Goal: Task Accomplishment & Management: Complete application form

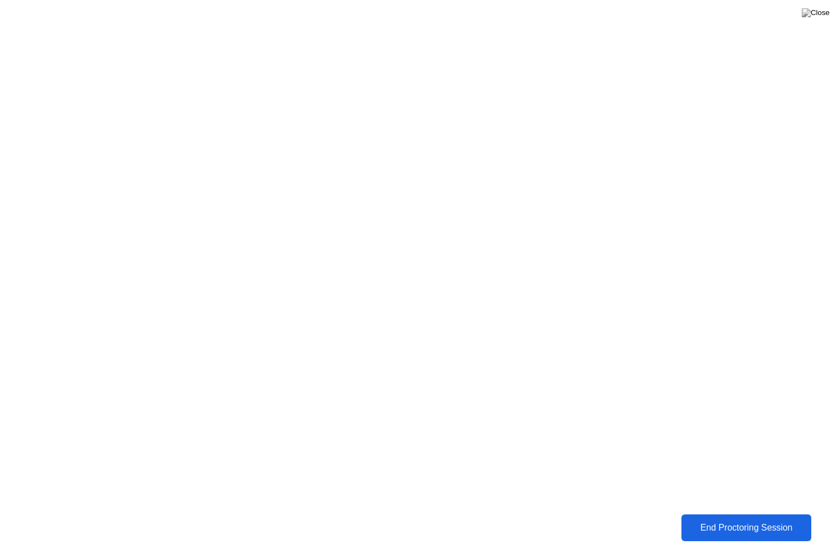
click at [707, 522] on div "End Proctoring Session" at bounding box center [745, 527] width 123 height 10
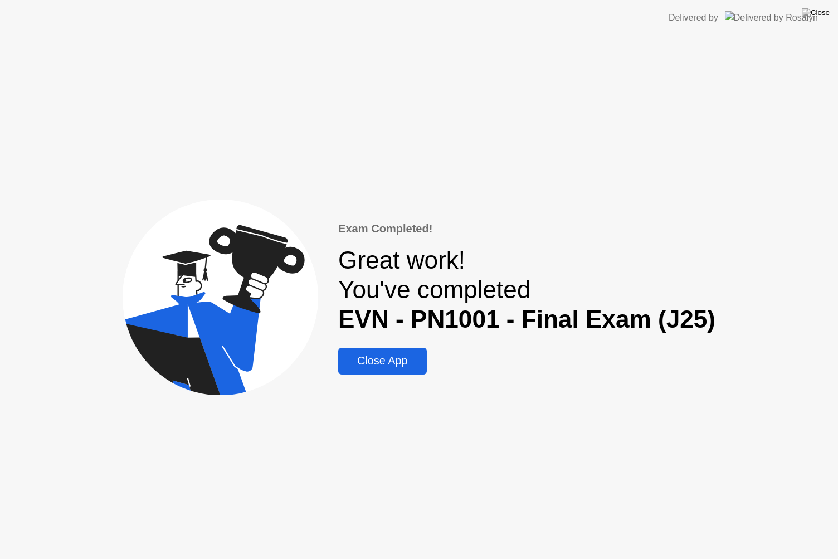
click at [395, 364] on div "Close App" at bounding box center [381, 360] width 81 height 13
